Goal: Navigation & Orientation: Find specific page/section

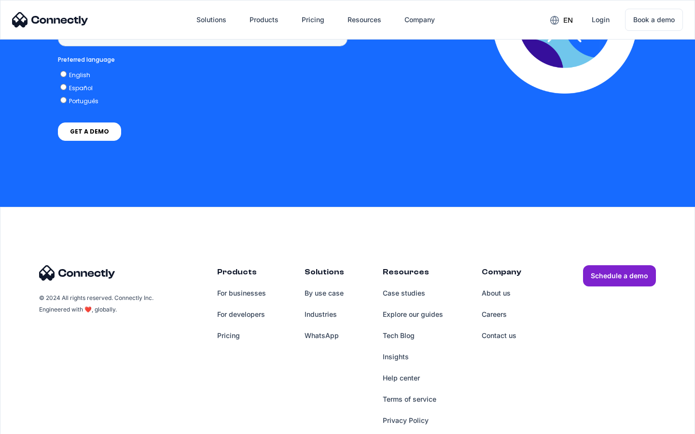
scroll to position [723, 0]
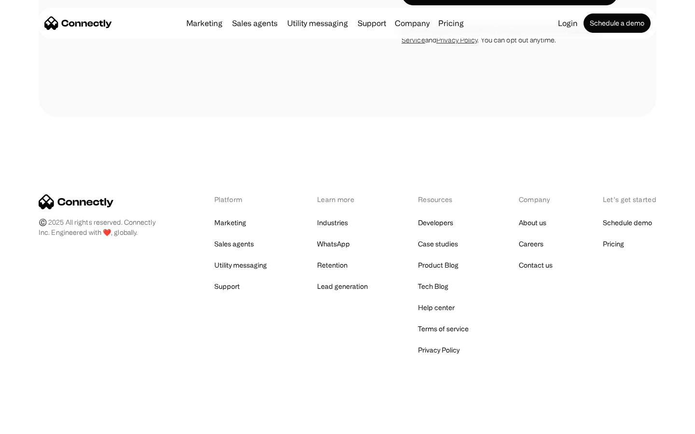
scroll to position [1633, 0]
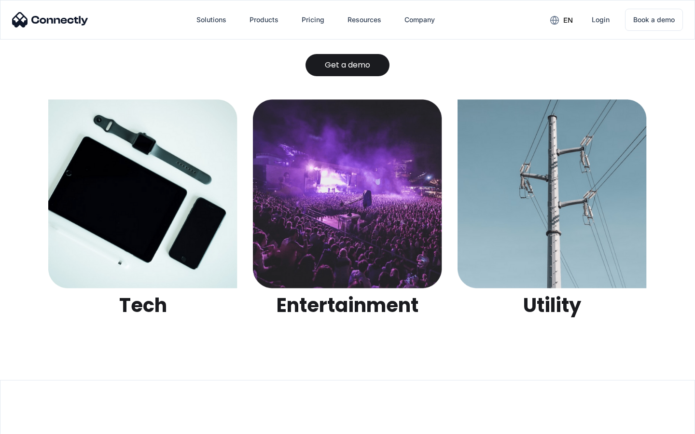
scroll to position [3045, 0]
